Goal: Information Seeking & Learning: Learn about a topic

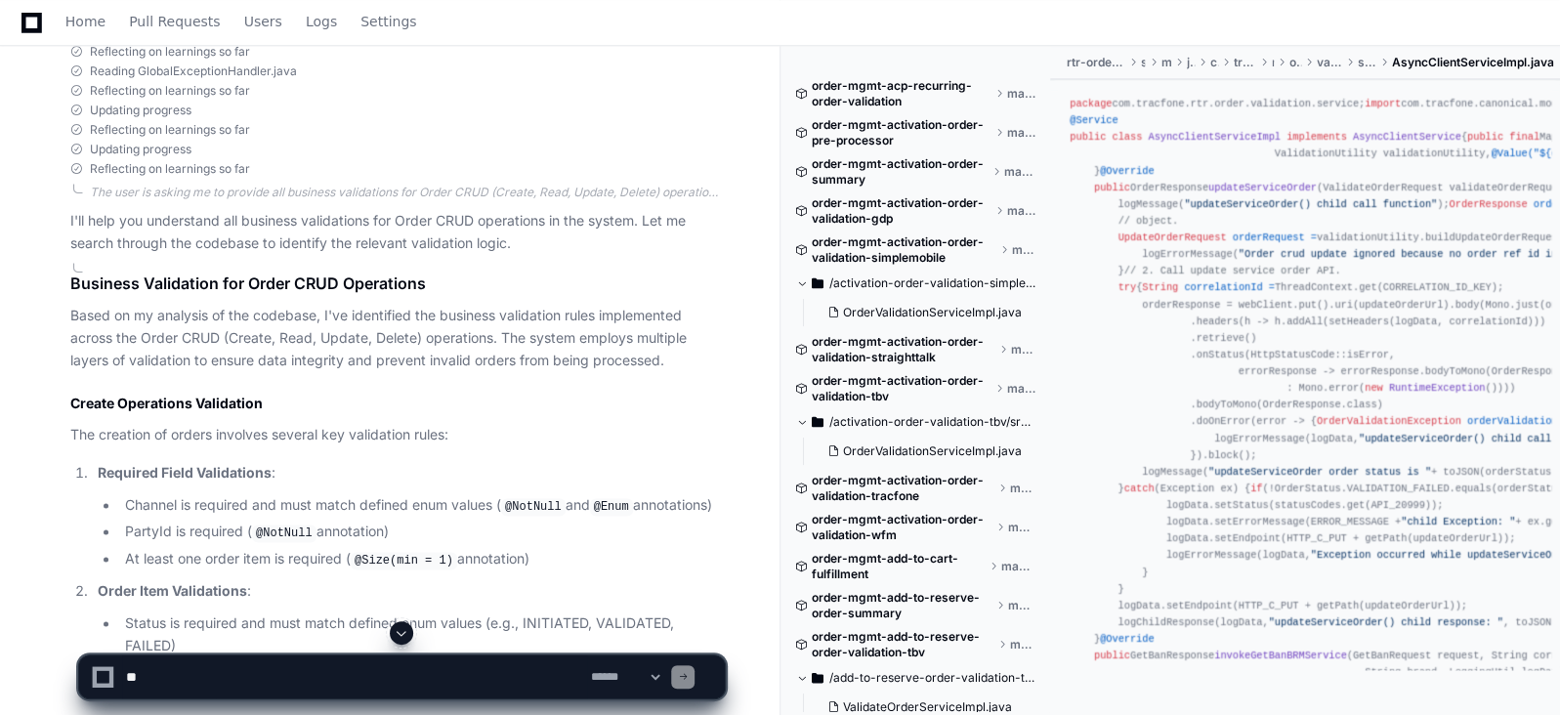
scroll to position [1299, 0]
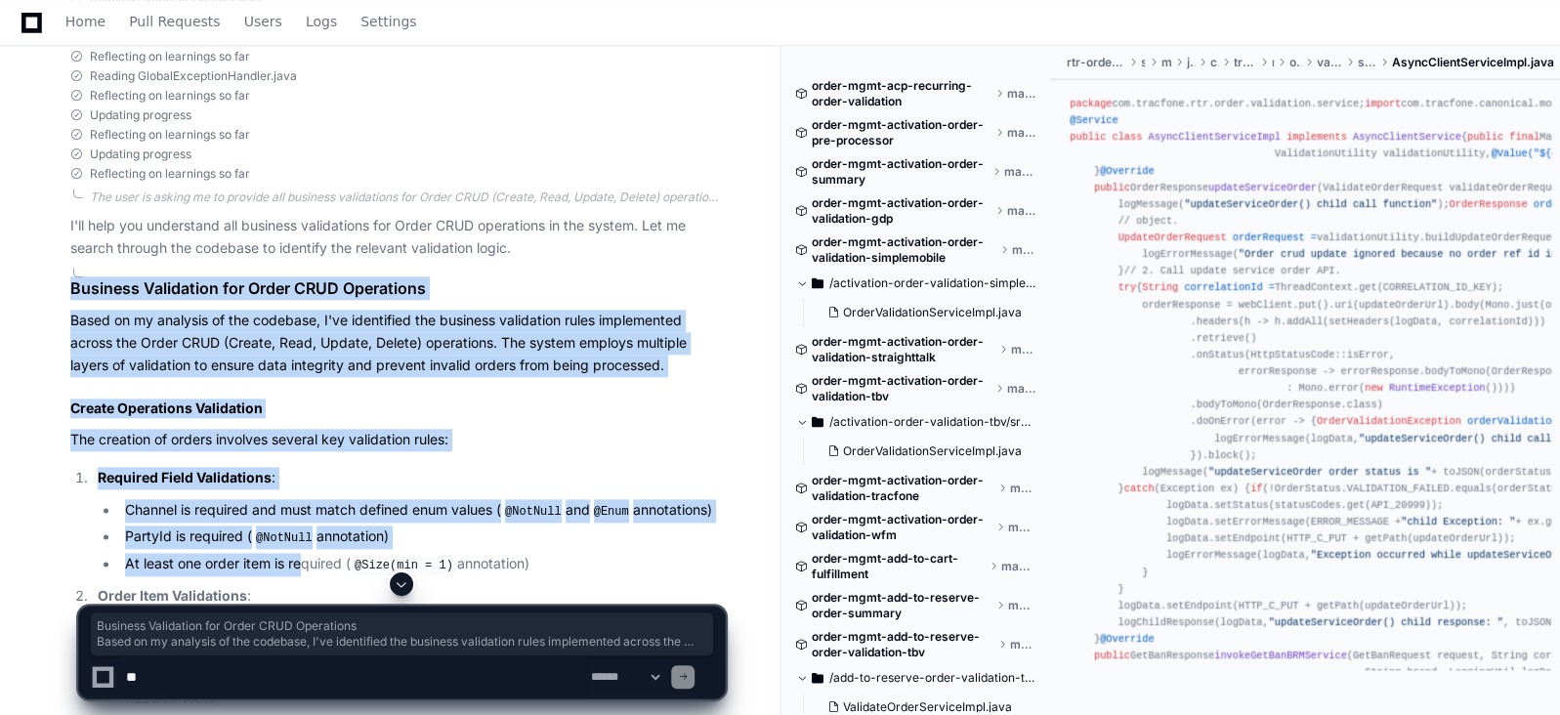
drag, startPoint x: 70, startPoint y: 285, endPoint x: 303, endPoint y: 558, distance: 358.1
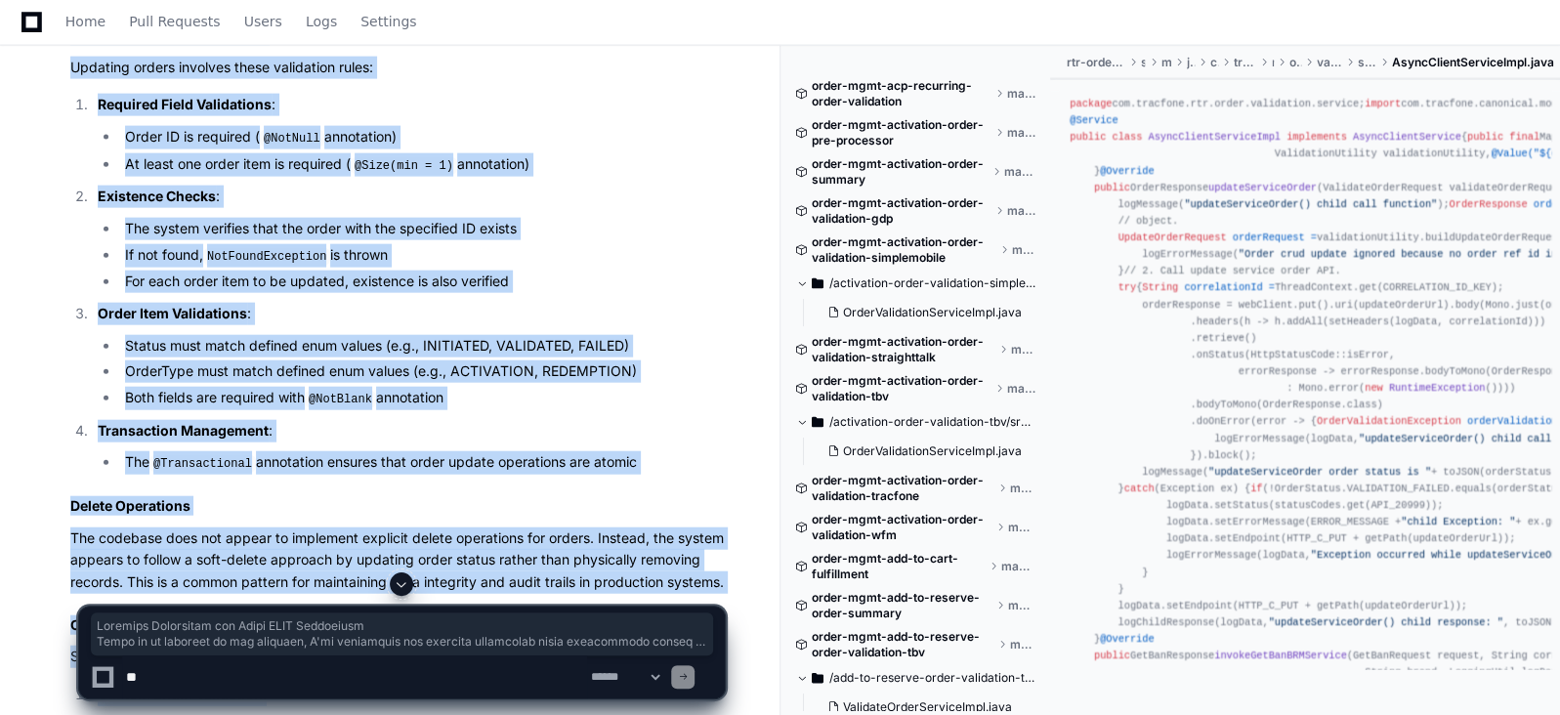
scroll to position [2813, 0]
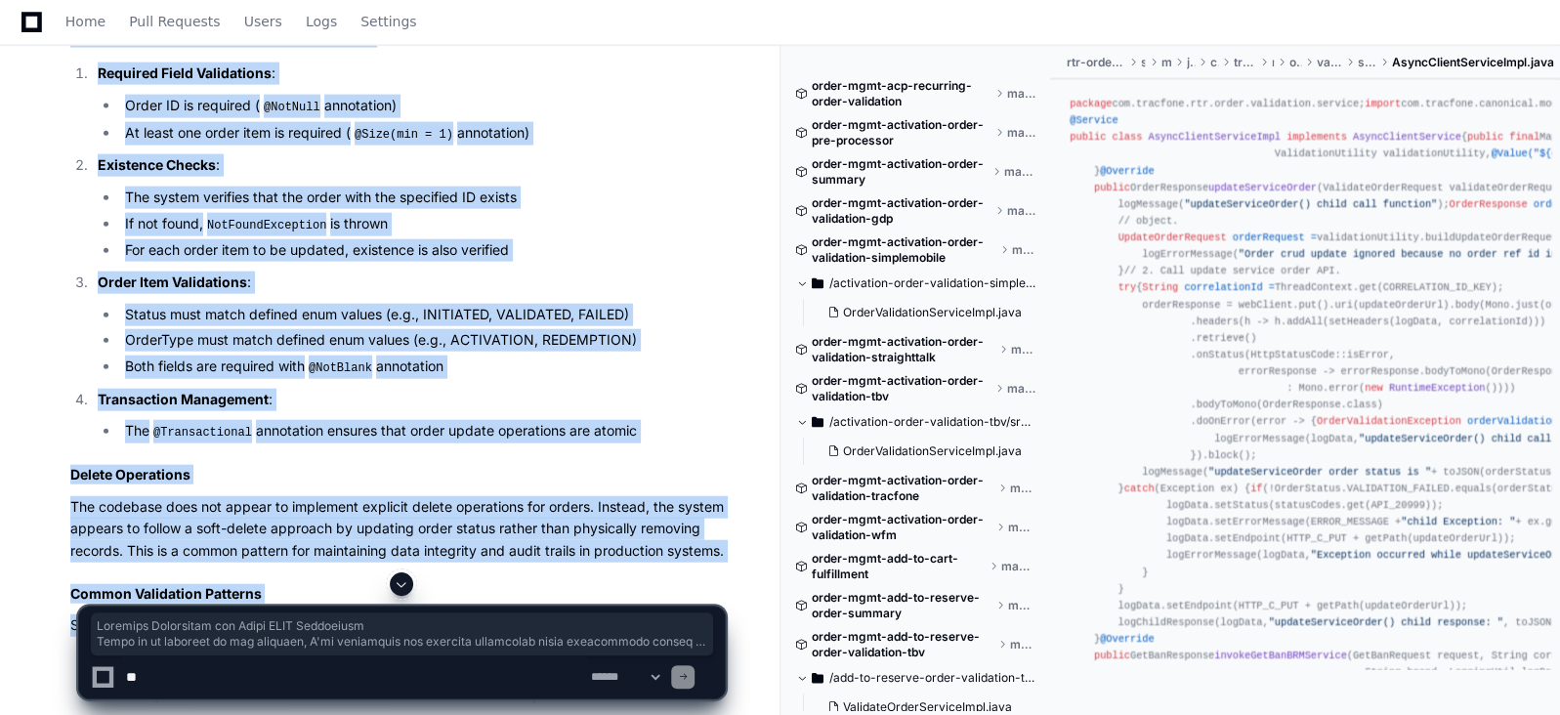
copy article "Business Validation for Order CRUD Operations Based on my analysis of the codeb…"
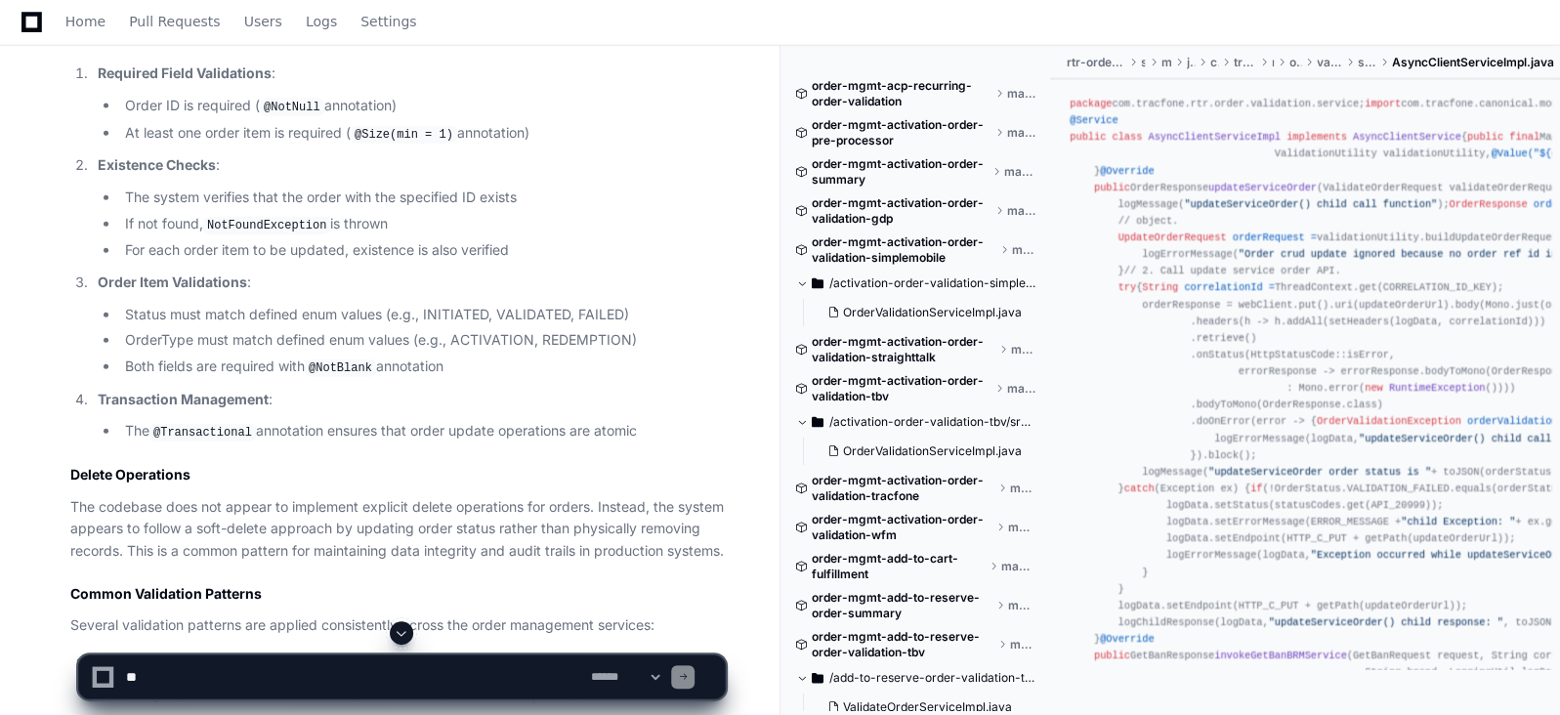
click at [397, 667] on textarea at bounding box center [354, 676] width 465 height 43
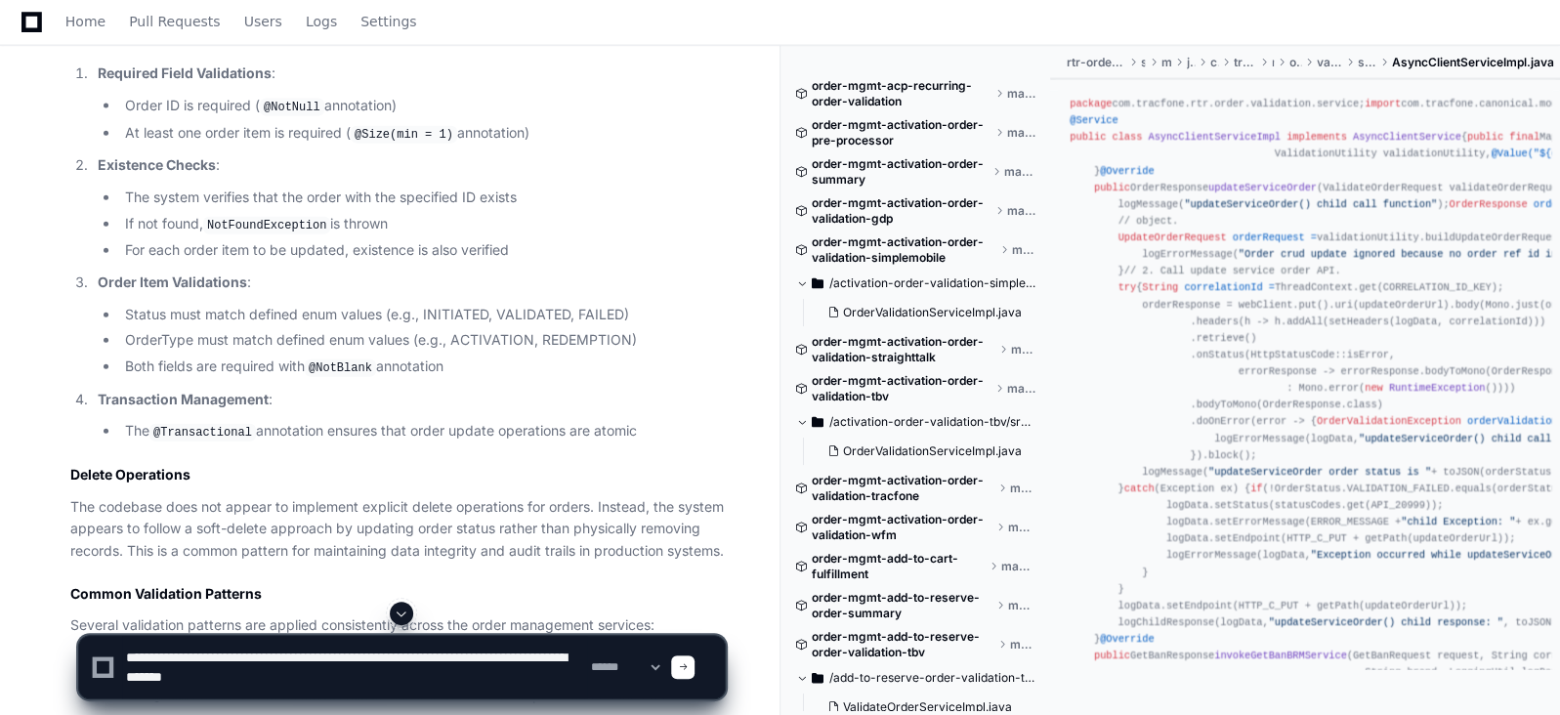
click at [195, 658] on textarea at bounding box center [354, 667] width 465 height 63
type textarea "**********"
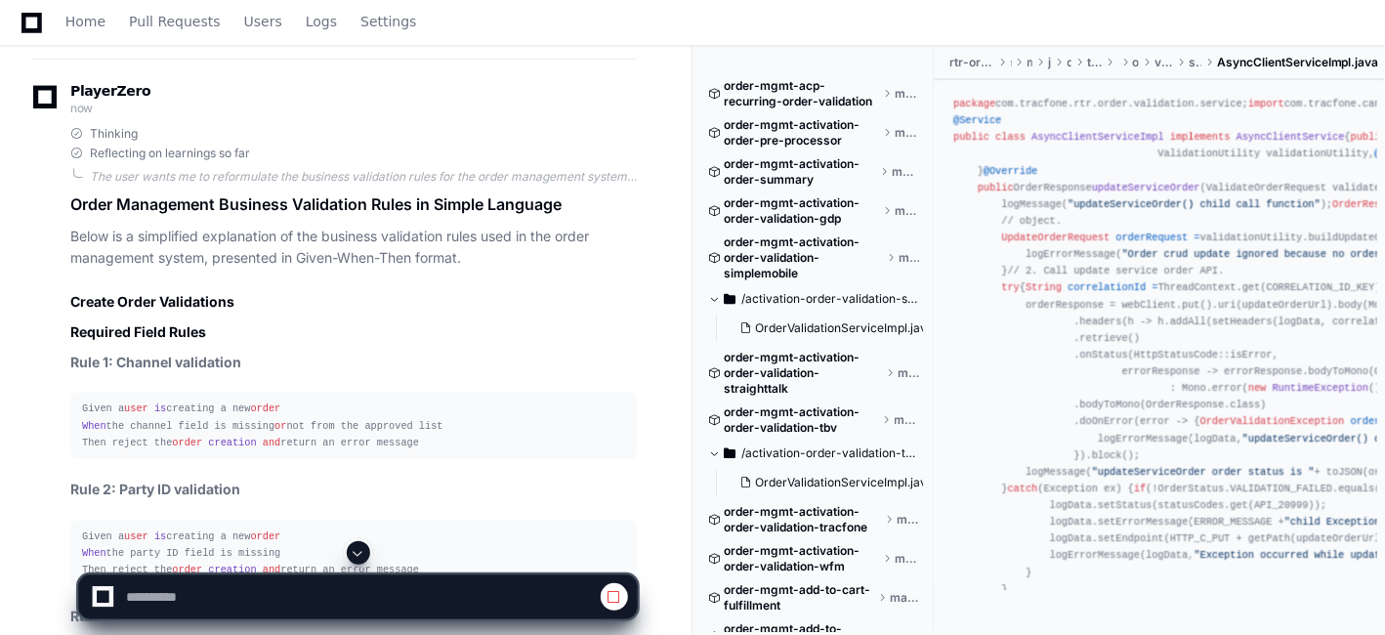
scroll to position [4544, 0]
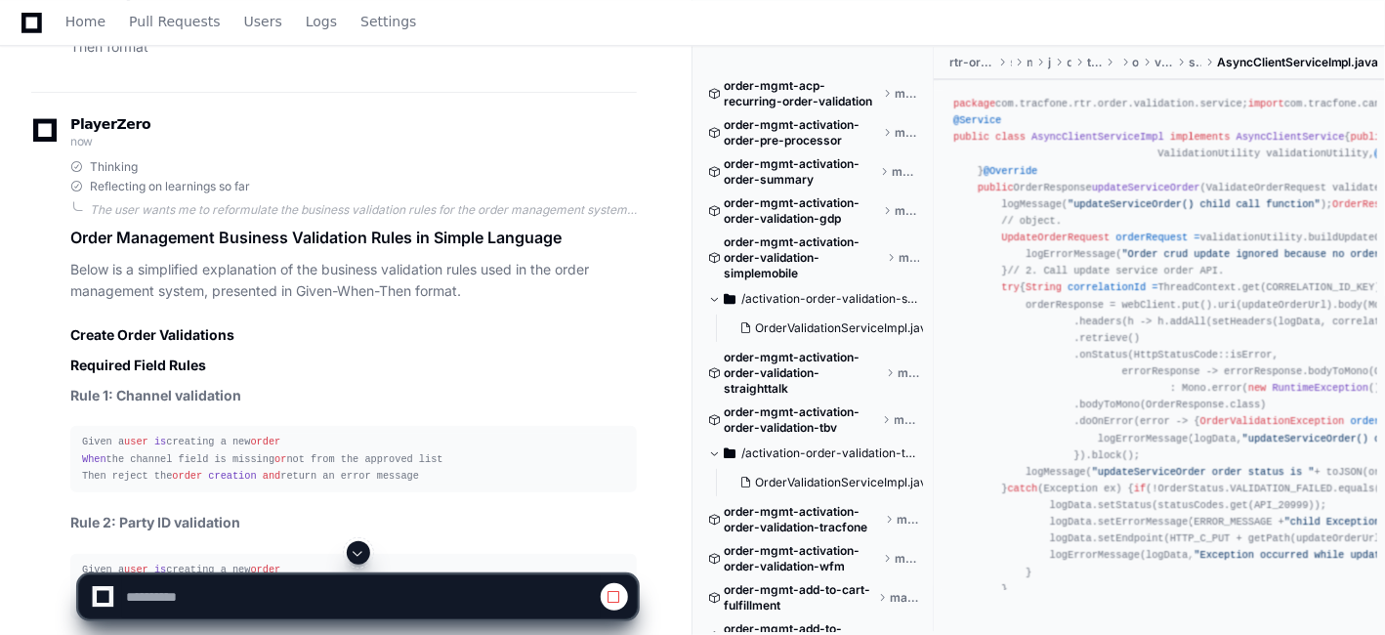
click at [74, 325] on h2 "Create Order Validations" at bounding box center [353, 335] width 566 height 20
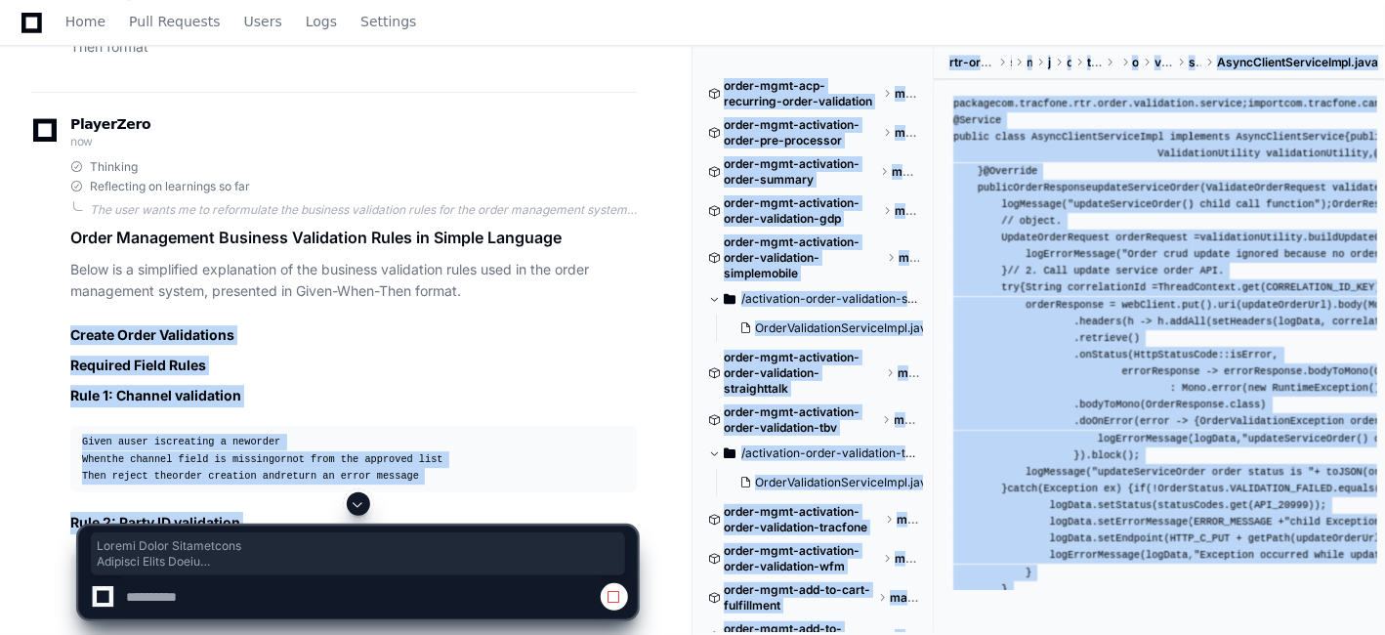
drag, startPoint x: 69, startPoint y: 302, endPoint x: 241, endPoint y: 503, distance: 264.6
click at [251, 355] on h3 "Required Field Rules" at bounding box center [353, 365] width 566 height 20
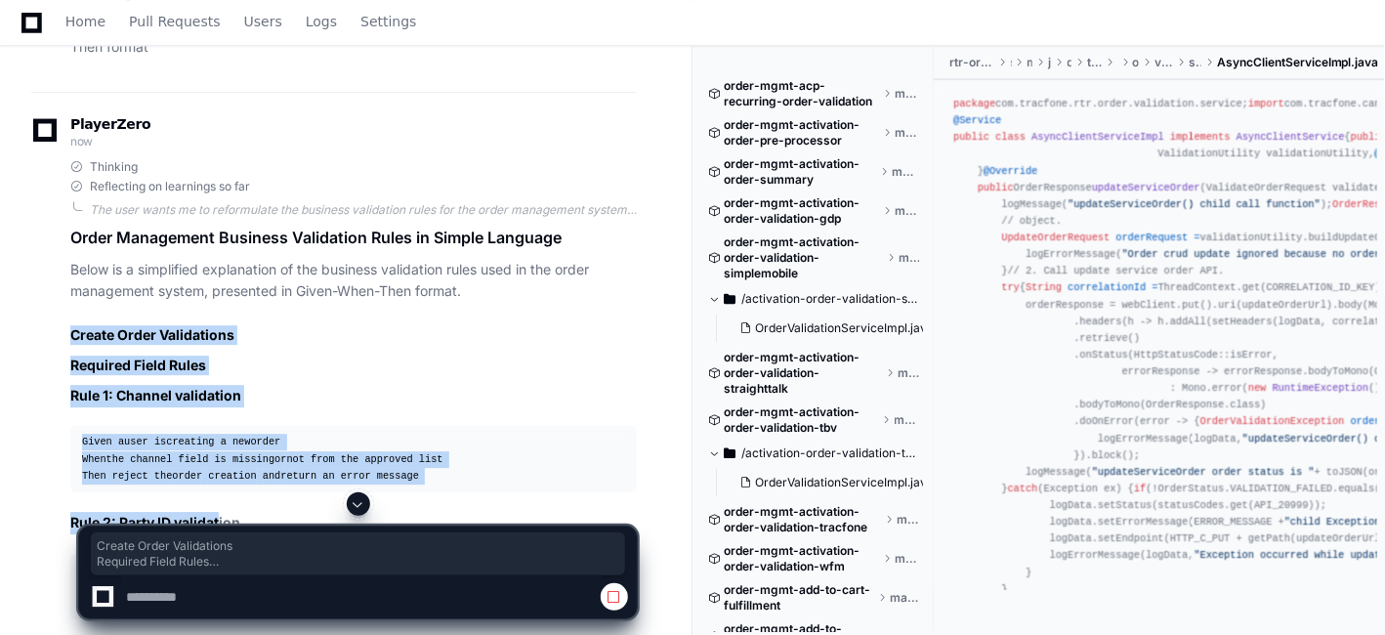
drag, startPoint x: 69, startPoint y: 306, endPoint x: 218, endPoint y: 484, distance: 232.3
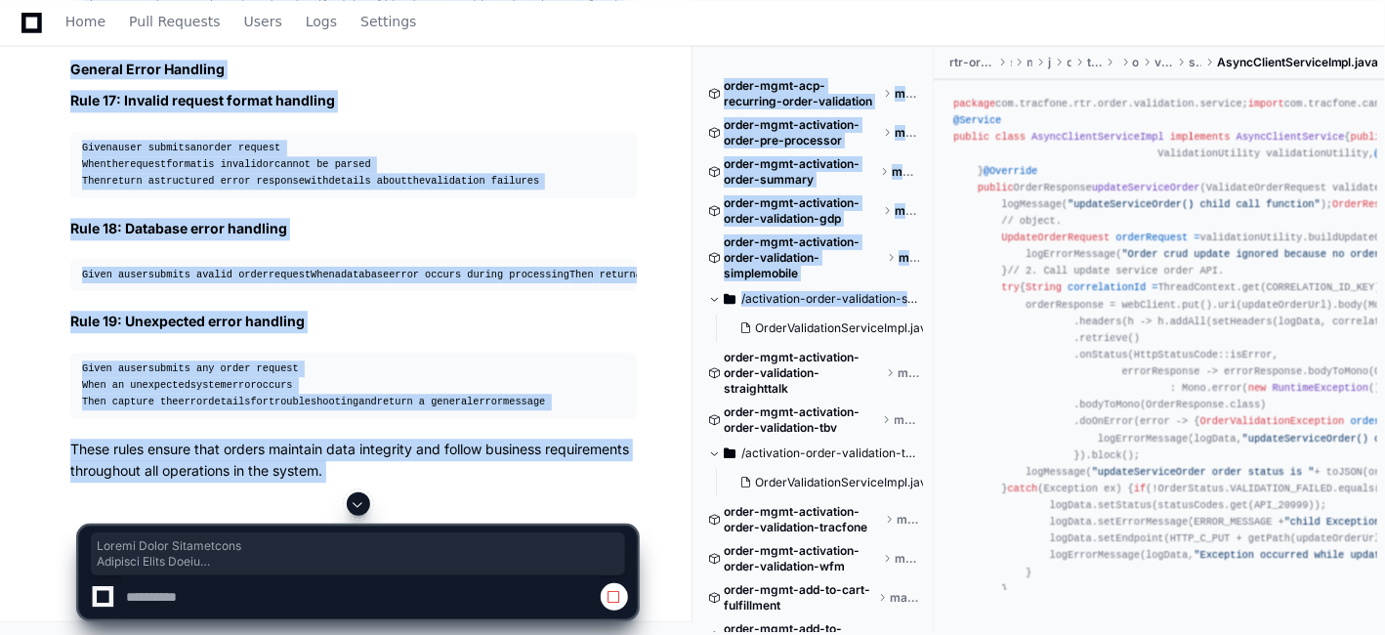
scroll to position [7072, 0]
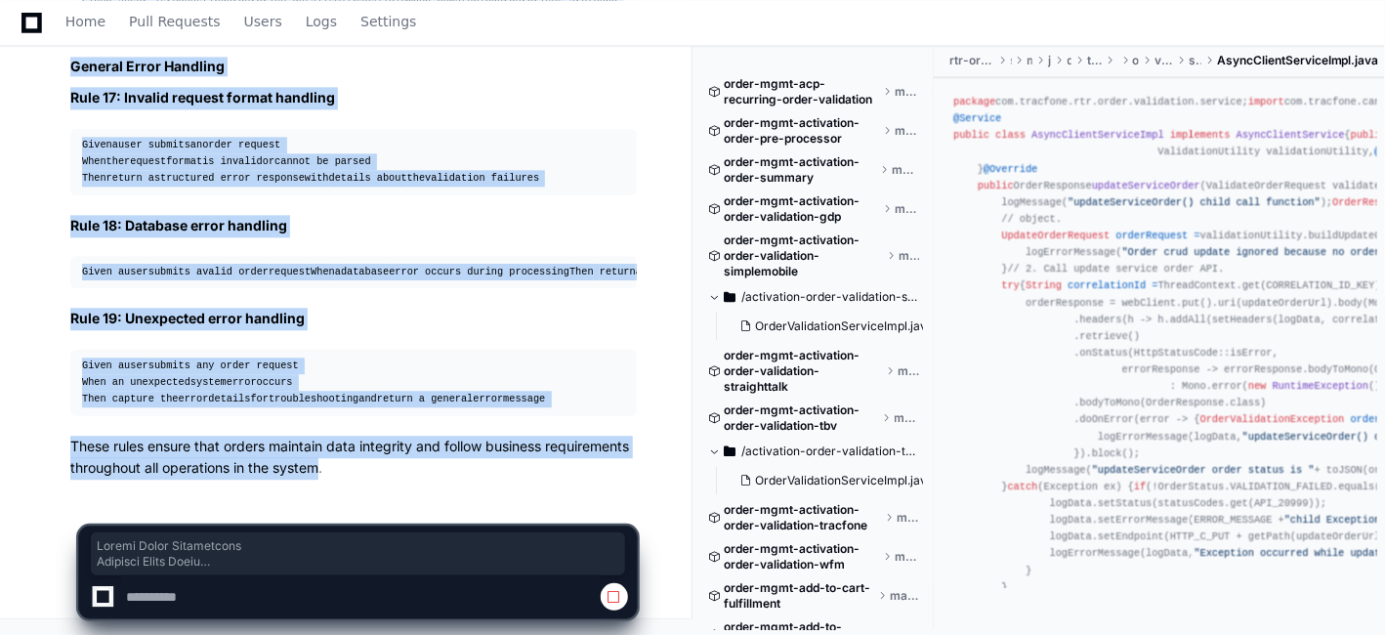
copy article "Create Order Validations Required Field Rules Rule 1: Channel validation Given …"
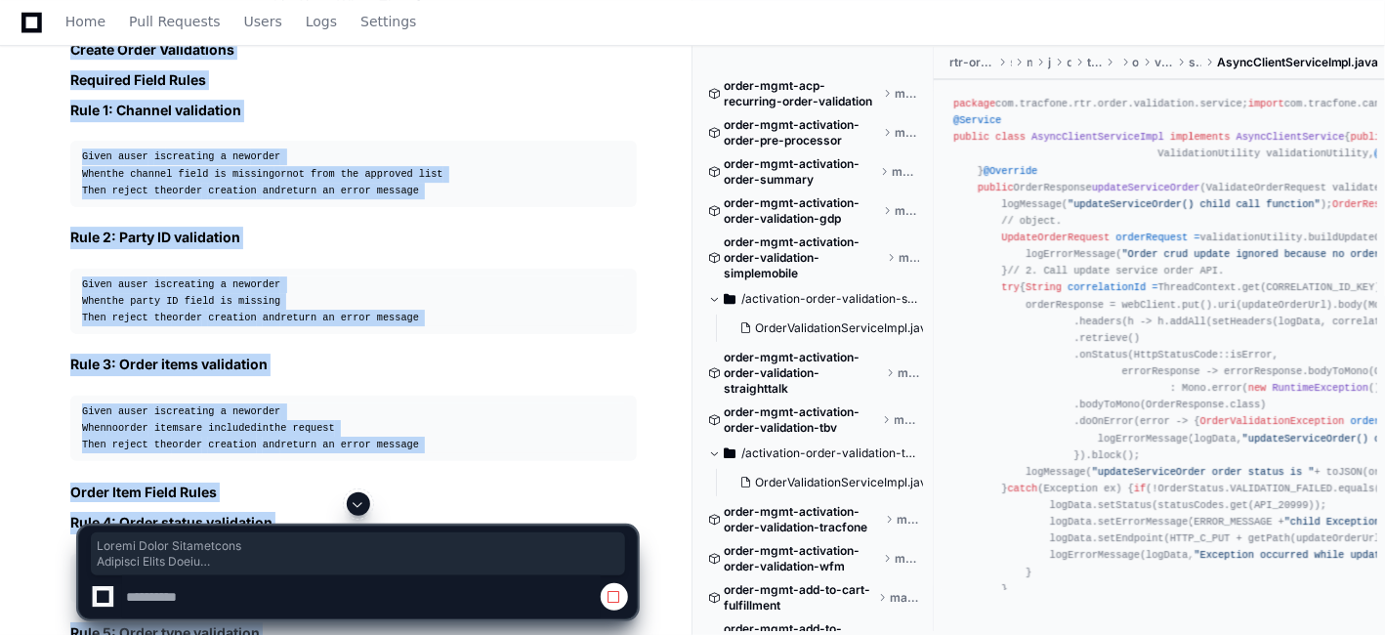
scroll to position [4491, 0]
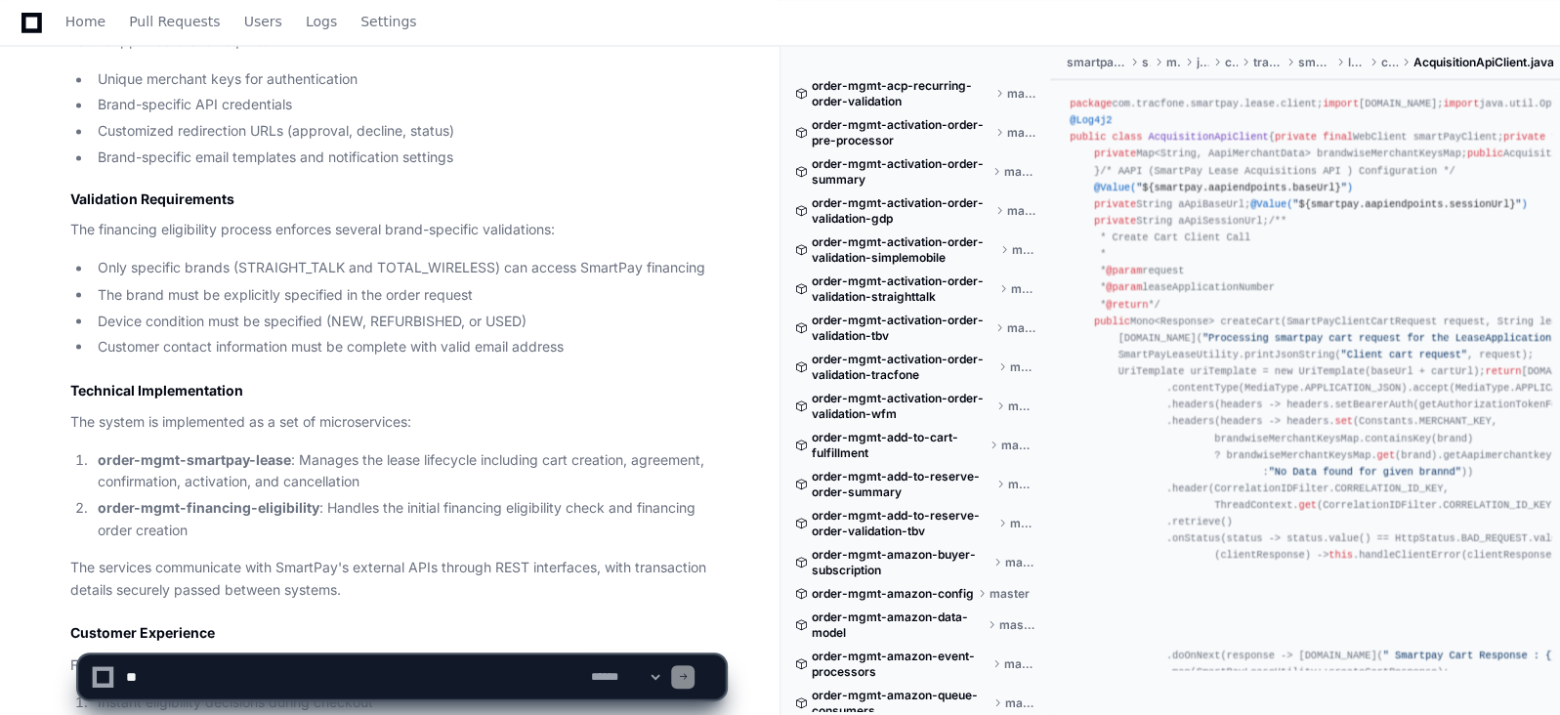
scroll to position [2363, 0]
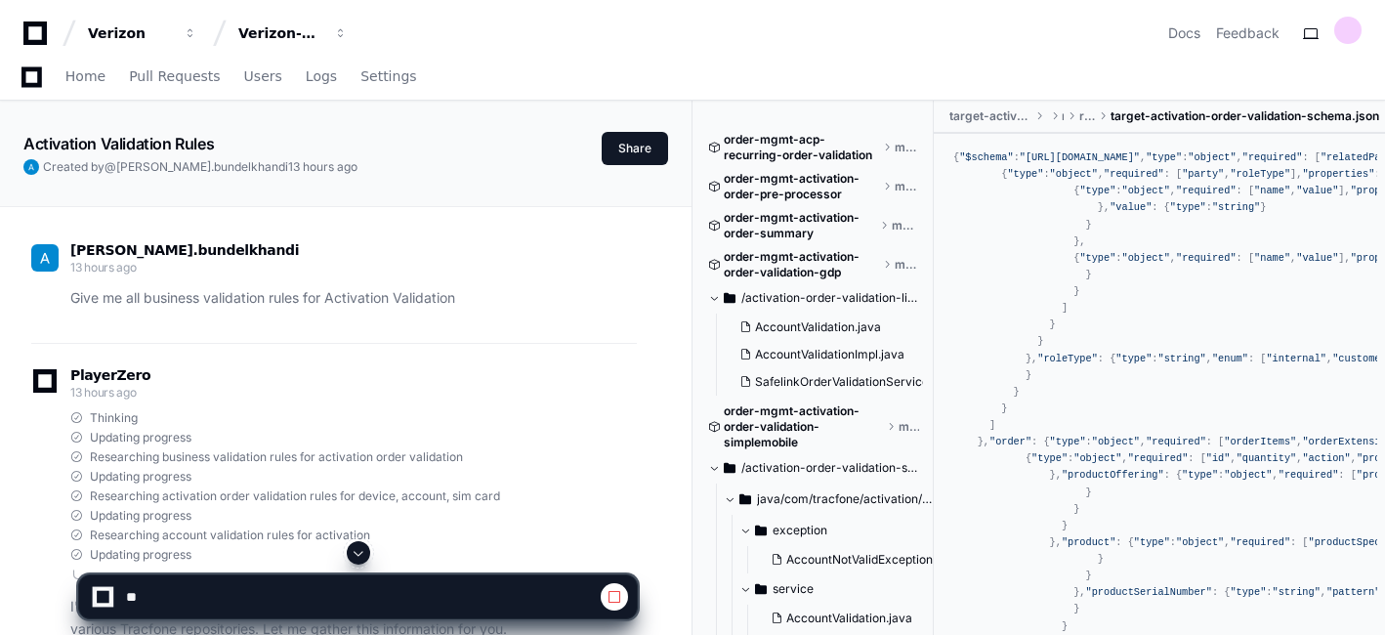
scroll to position [41453, 0]
